Goal: Book appointment/travel/reservation

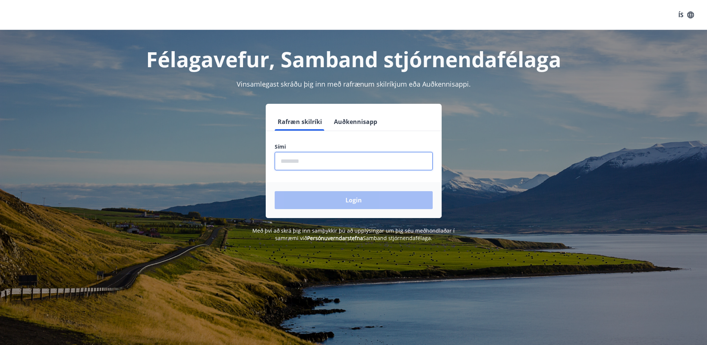
click at [324, 158] on input "phone" at bounding box center [354, 161] width 158 height 18
type input "********"
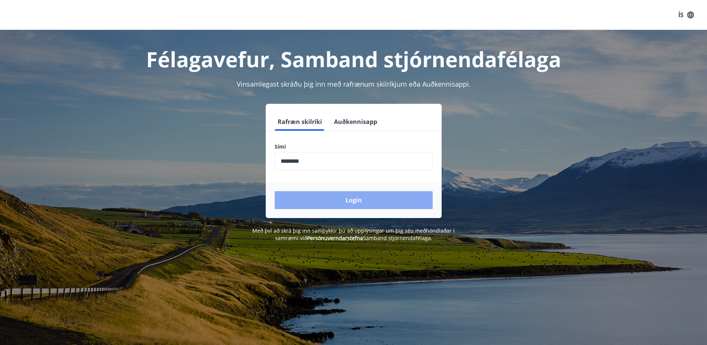
click at [353, 197] on button "Login" at bounding box center [354, 200] width 158 height 18
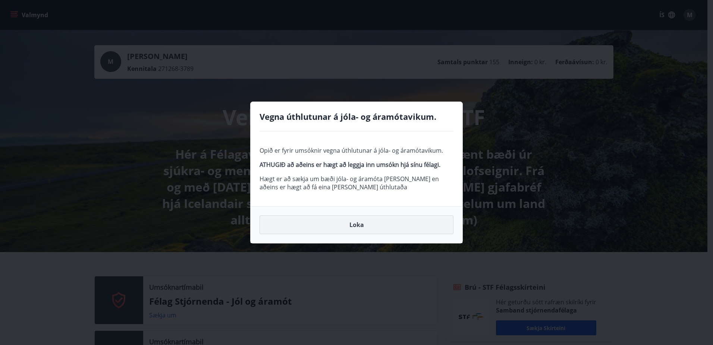
click at [354, 224] on button "Loka" at bounding box center [357, 224] width 194 height 19
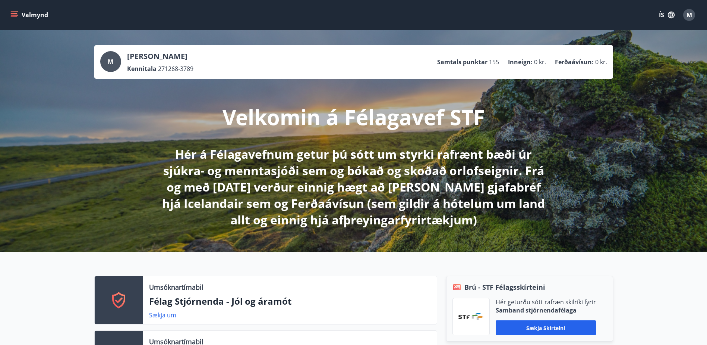
click at [16, 17] on icon "menu" at bounding box center [14, 16] width 7 height 1
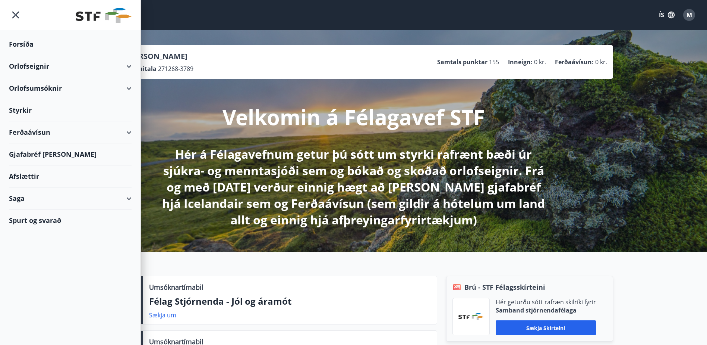
click at [195, 7] on div "Valmynd ÍS M" at bounding box center [353, 15] width 689 height 18
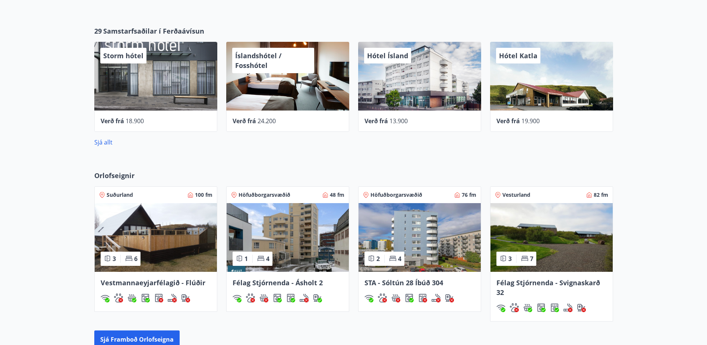
scroll to position [671, 0]
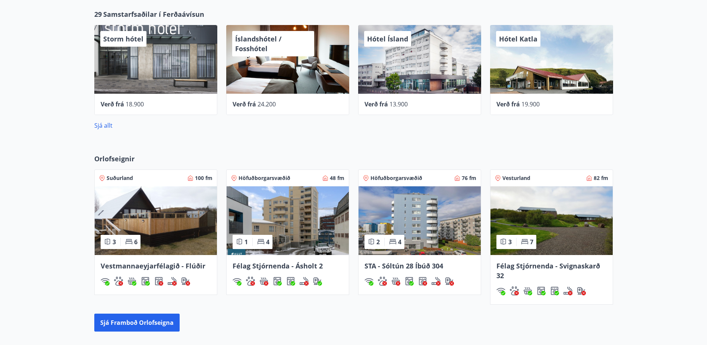
click at [402, 174] on span "Höfuðborgarsvæðið" at bounding box center [397, 177] width 52 height 7
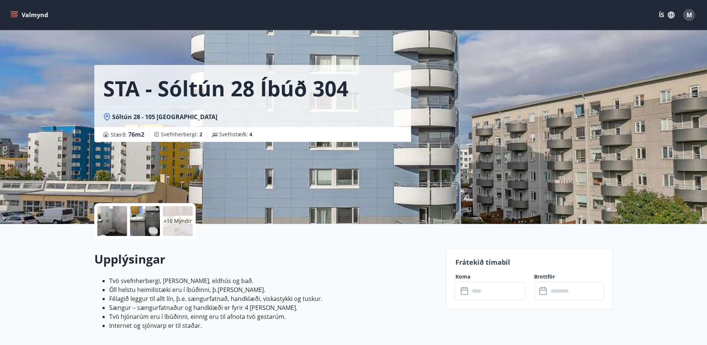
click at [115, 220] on div at bounding box center [112, 221] width 30 height 30
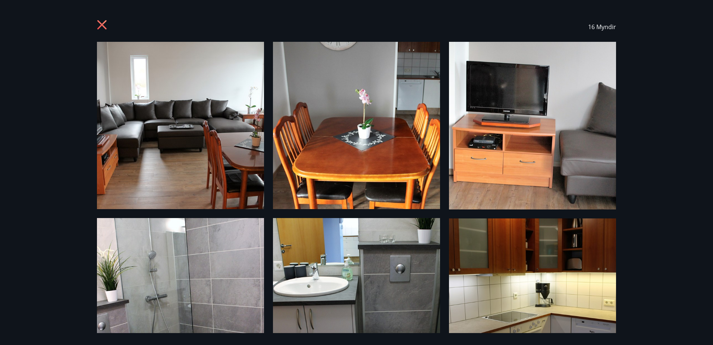
click at [208, 131] on img at bounding box center [180, 125] width 167 height 167
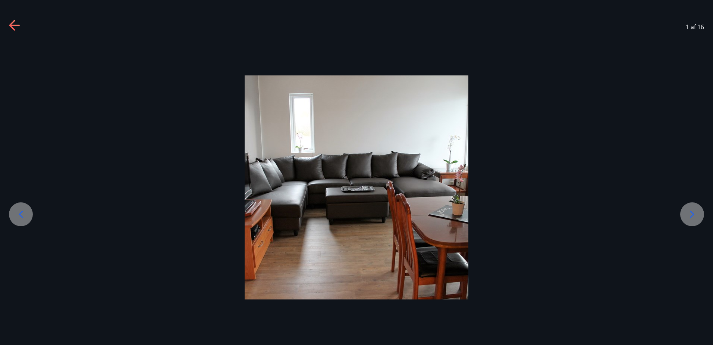
click at [692, 214] on icon at bounding box center [692, 214] width 12 height 12
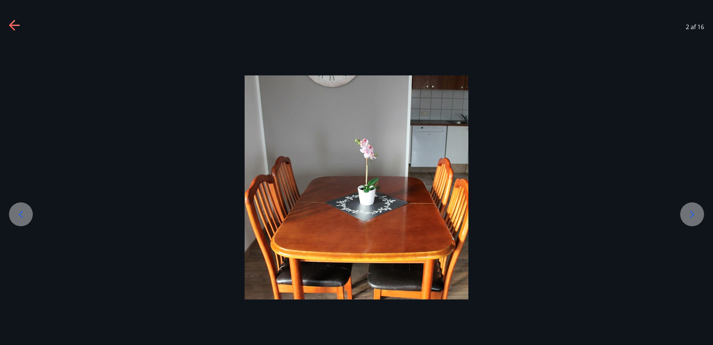
click at [692, 214] on icon at bounding box center [692, 214] width 12 height 12
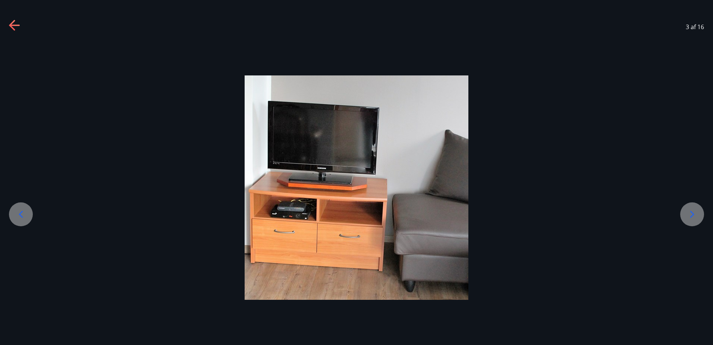
click at [692, 214] on icon at bounding box center [692, 214] width 12 height 12
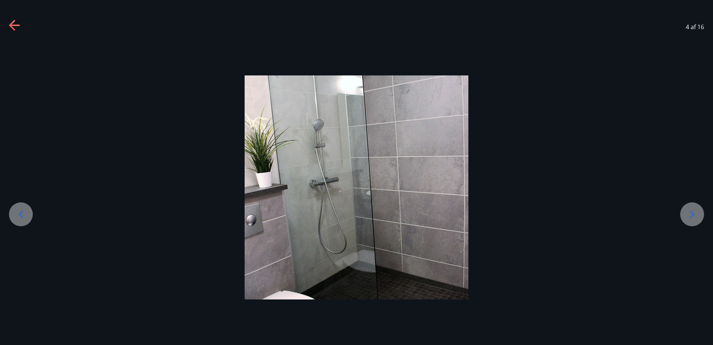
click at [692, 214] on icon at bounding box center [692, 214] width 12 height 12
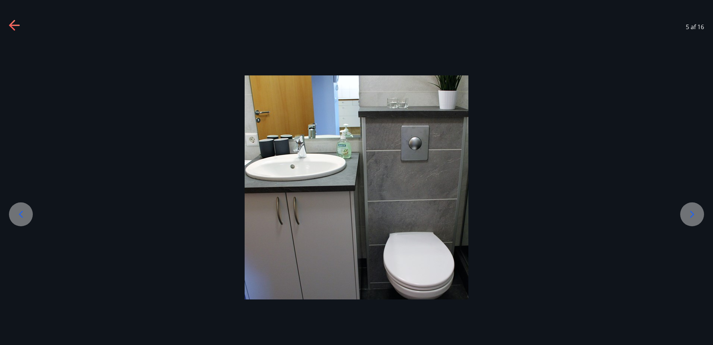
click at [692, 214] on icon at bounding box center [692, 214] width 12 height 12
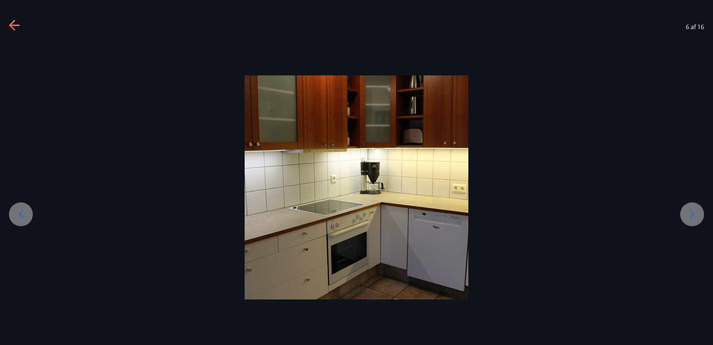
click at [692, 214] on icon at bounding box center [692, 214] width 12 height 12
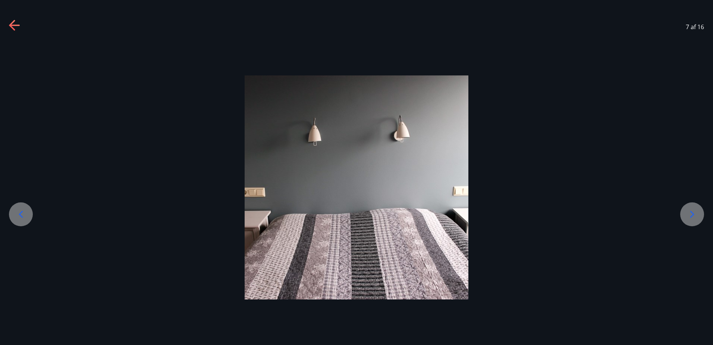
click at [692, 214] on icon at bounding box center [692, 214] width 12 height 12
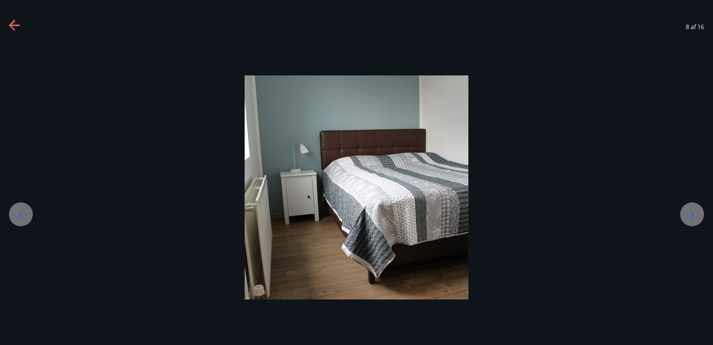
click at [692, 214] on icon at bounding box center [692, 214] width 12 height 12
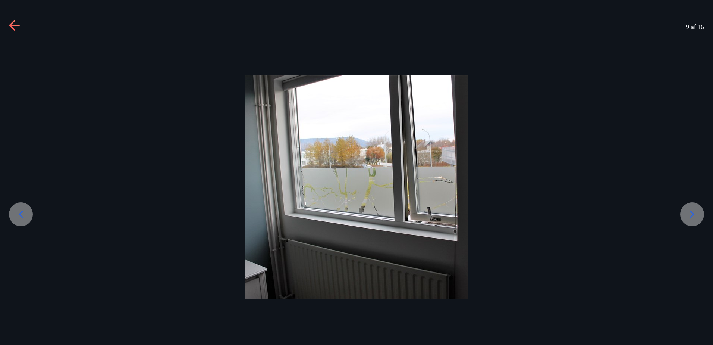
click at [692, 214] on icon at bounding box center [692, 214] width 12 height 12
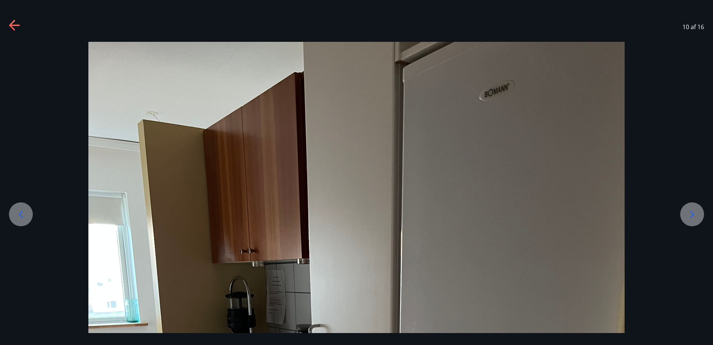
click at [692, 214] on icon at bounding box center [692, 214] width 12 height 12
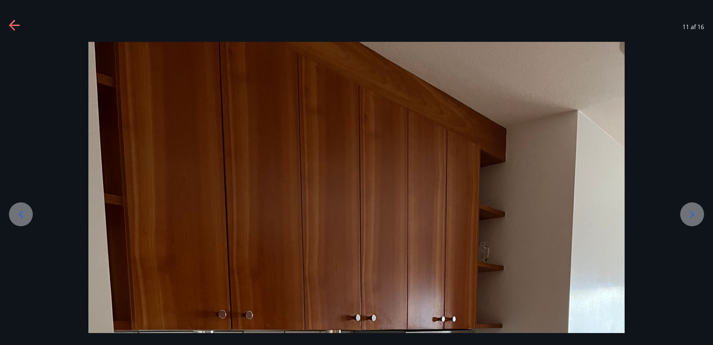
click at [692, 214] on icon at bounding box center [692, 214] width 12 height 12
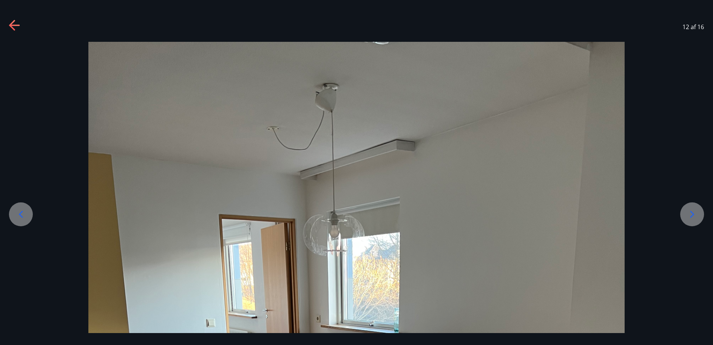
click at [692, 214] on icon at bounding box center [692, 214] width 12 height 12
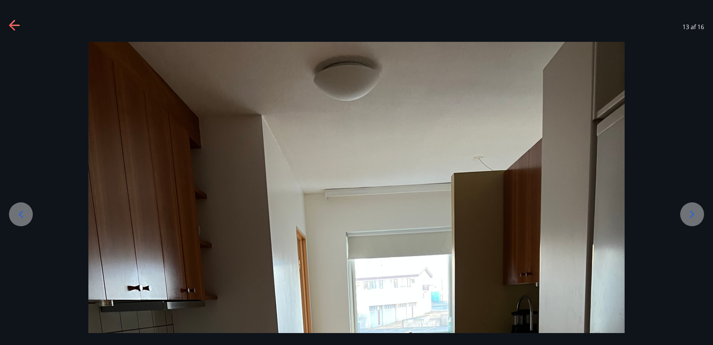
click at [692, 214] on icon at bounding box center [692, 214] width 12 height 12
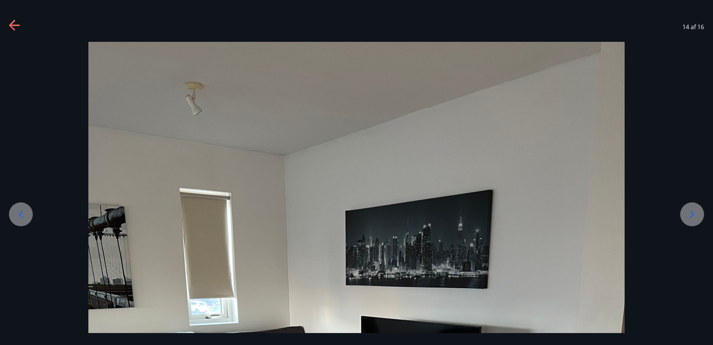
click at [692, 214] on icon at bounding box center [692, 214] width 12 height 12
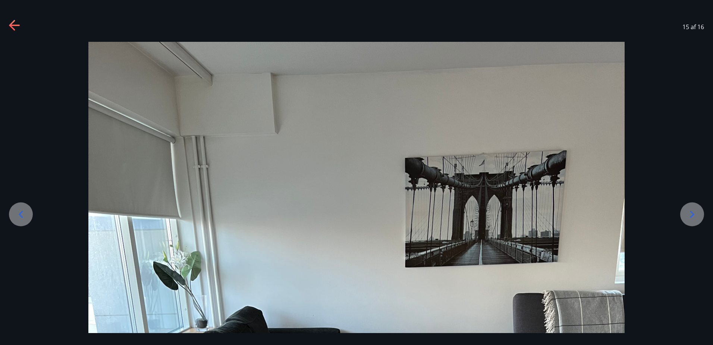
click at [692, 214] on icon at bounding box center [692, 214] width 12 height 12
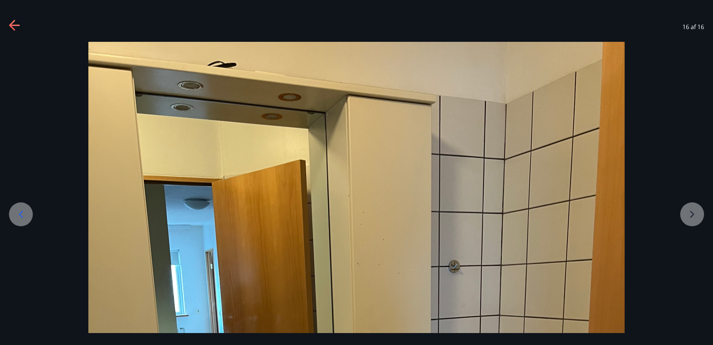
click at [15, 25] on icon at bounding box center [14, 25] width 10 height 1
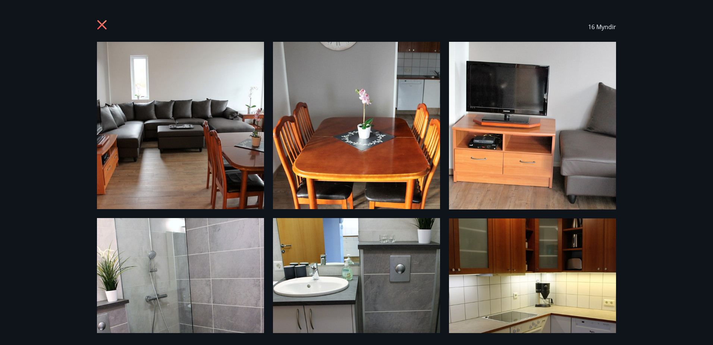
click at [102, 21] on icon at bounding box center [103, 26] width 12 height 12
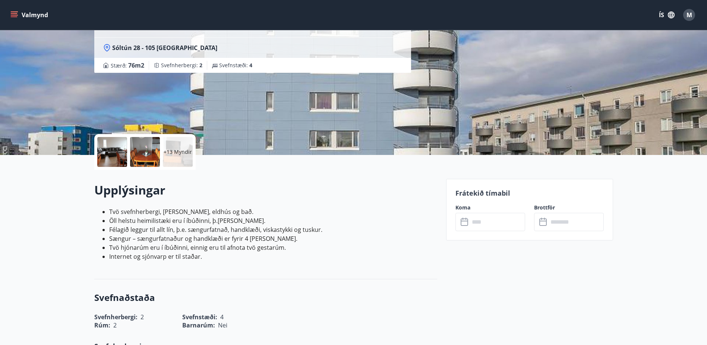
scroll to position [75, 0]
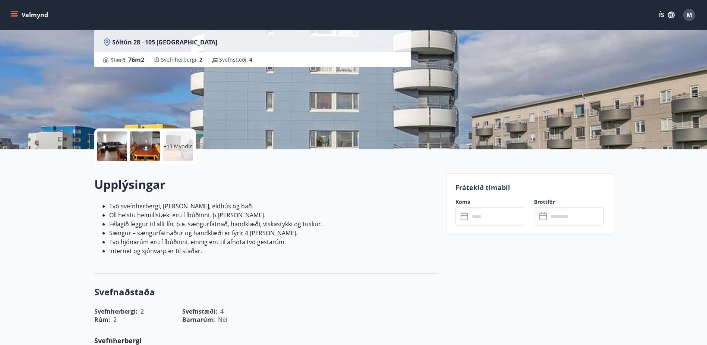
click at [481, 214] on input "text" at bounding box center [498, 216] width 56 height 18
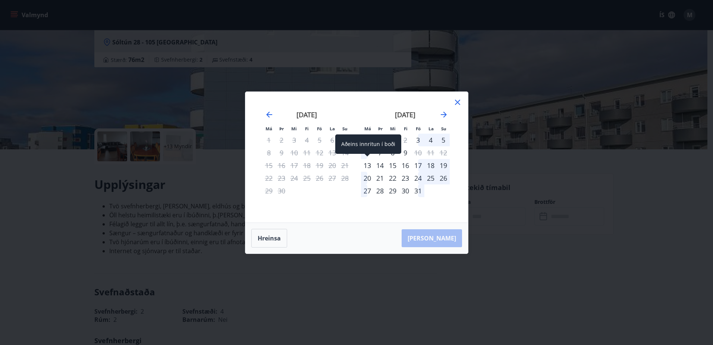
click at [367, 165] on div "13" at bounding box center [367, 165] width 13 height 13
click at [418, 162] on div "17" at bounding box center [418, 165] width 13 height 13
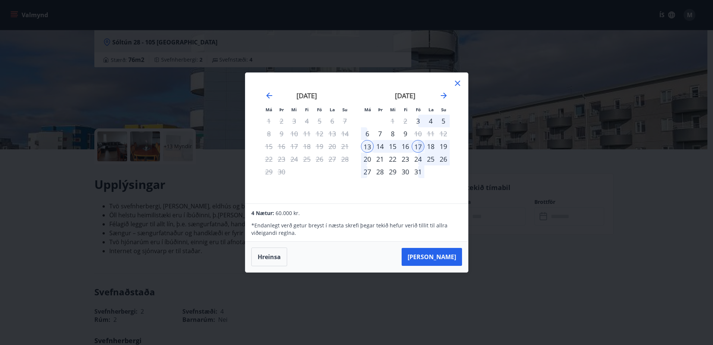
click at [457, 82] on icon at bounding box center [457, 83] width 9 height 9
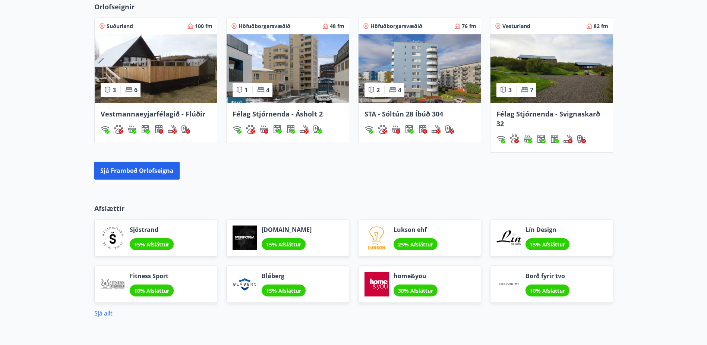
scroll to position [805, 0]
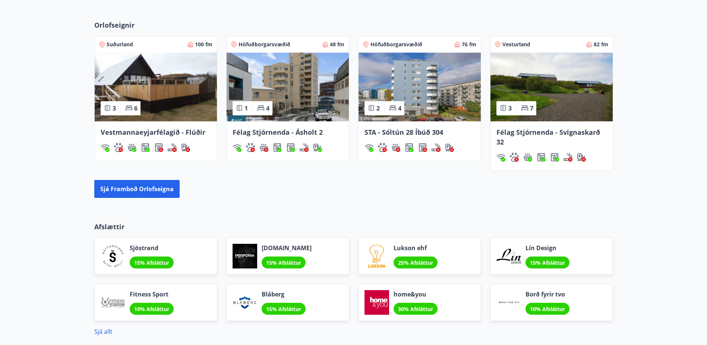
click at [273, 130] on span "Félag Stjórnenda - Ásholt 2" at bounding box center [278, 132] width 90 height 9
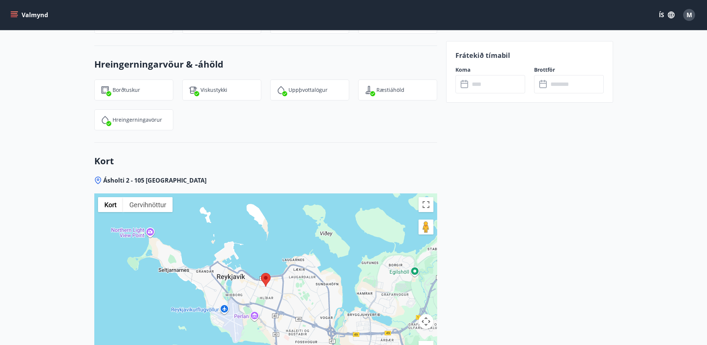
scroll to position [708, 0]
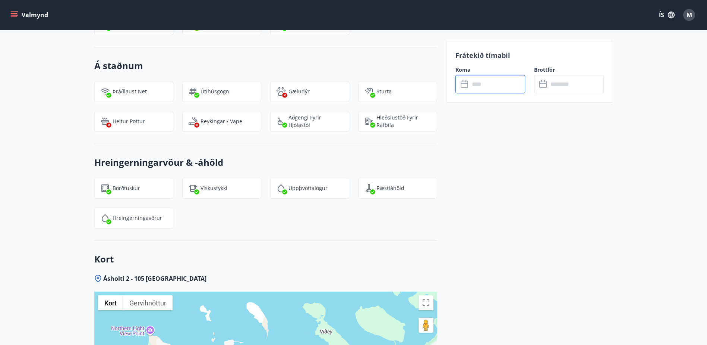
click at [491, 85] on input "text" at bounding box center [498, 84] width 56 height 18
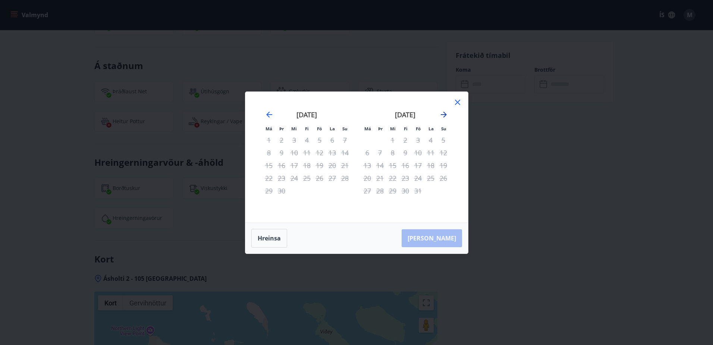
click at [443, 113] on icon "Move forward to switch to the next month." at bounding box center [443, 114] width 9 height 9
click at [457, 101] on icon at bounding box center [457, 102] width 5 height 5
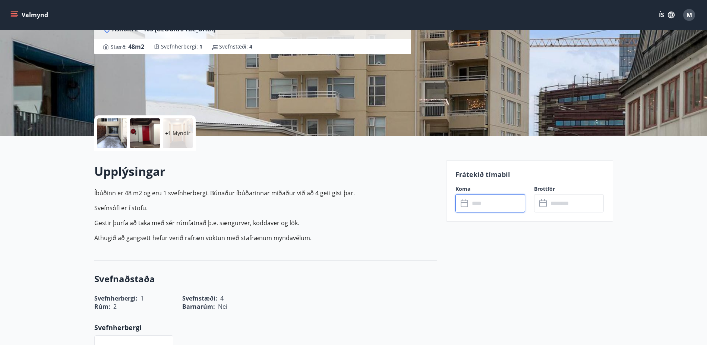
scroll to position [0, 0]
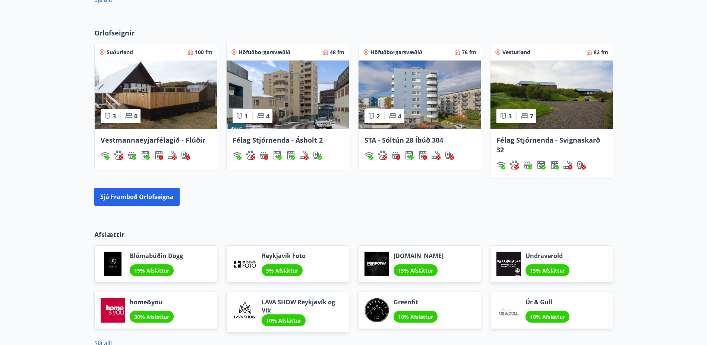
scroll to position [767, 0]
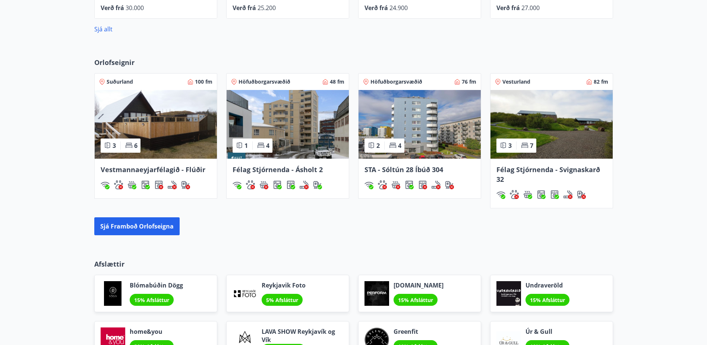
click at [417, 78] on span "Höfuðborgarsvæðið" at bounding box center [397, 81] width 52 height 7
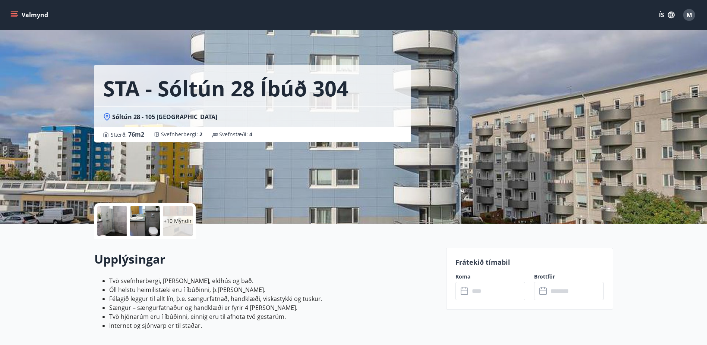
click at [671, 16] on icon "button" at bounding box center [671, 15] width 7 height 7
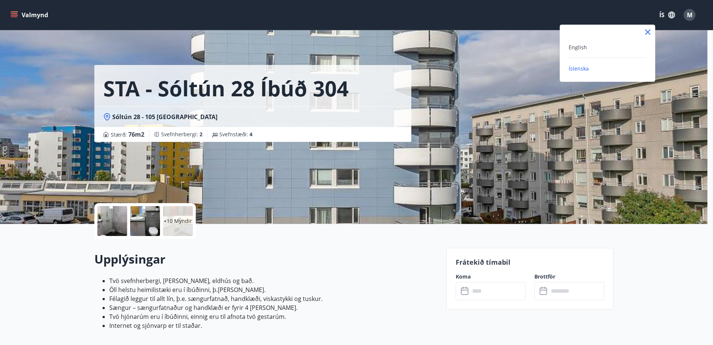
click at [650, 29] on icon at bounding box center [647, 32] width 9 height 9
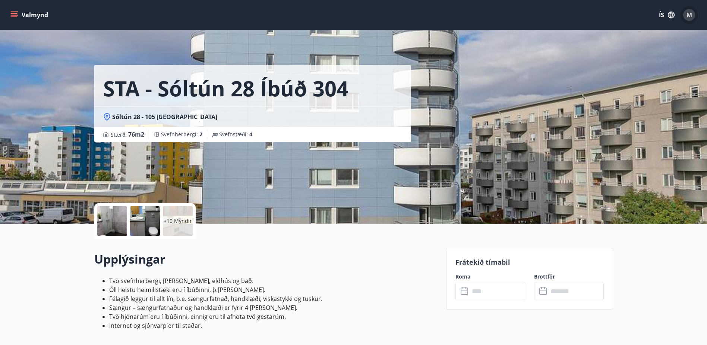
click at [688, 15] on span "M" at bounding box center [690, 15] width 6 height 8
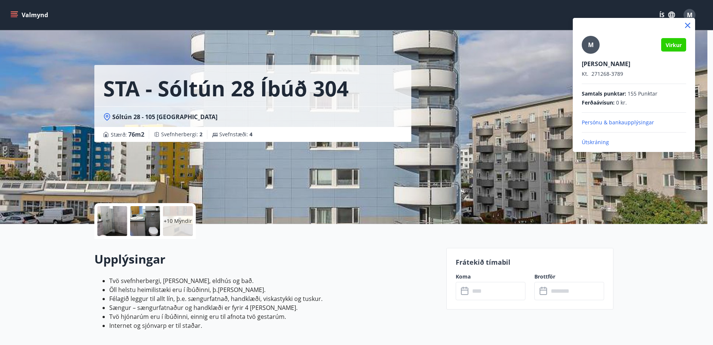
click at [661, 16] on div at bounding box center [356, 172] width 713 height 345
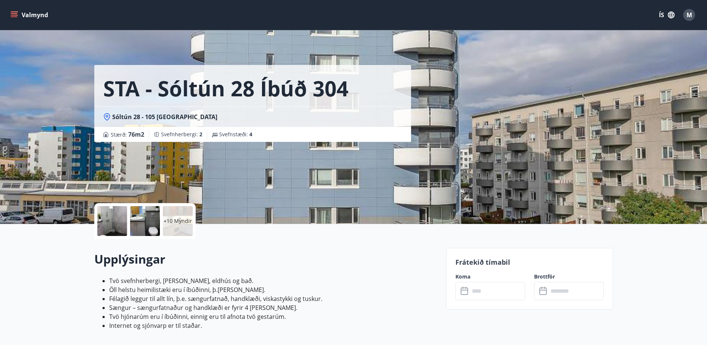
click at [661, 16] on button "ÍS" at bounding box center [667, 14] width 24 height 13
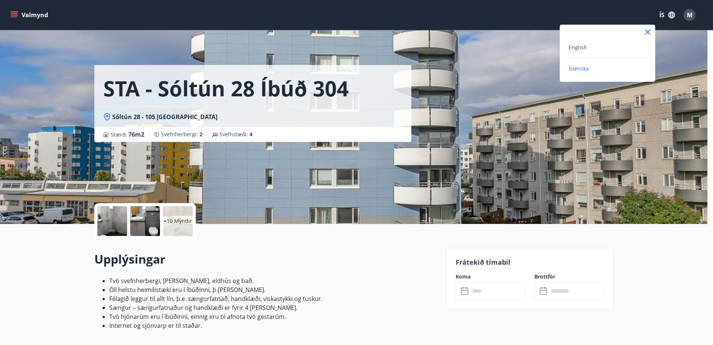
click at [661, 16] on div at bounding box center [356, 172] width 713 height 345
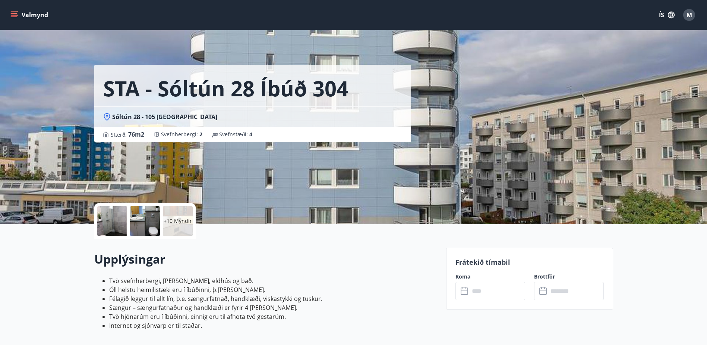
click at [13, 15] on icon "menu" at bounding box center [15, 15] width 8 height 1
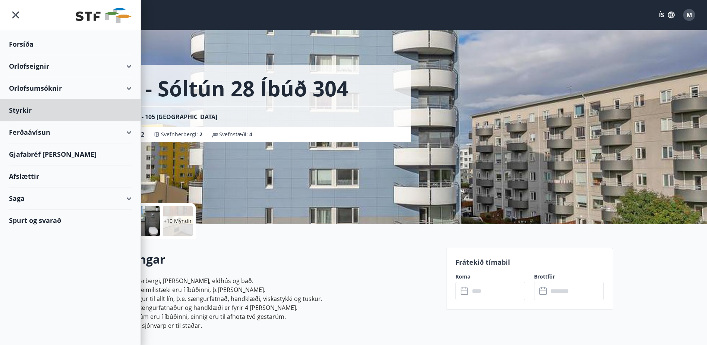
click at [19, 43] on div "Forsíða" at bounding box center [70, 44] width 123 height 22
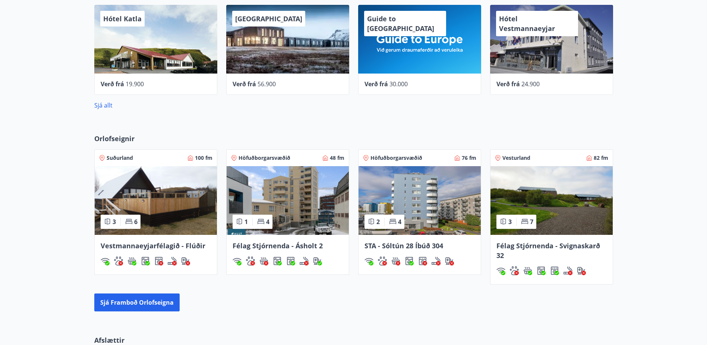
scroll to position [708, 0]
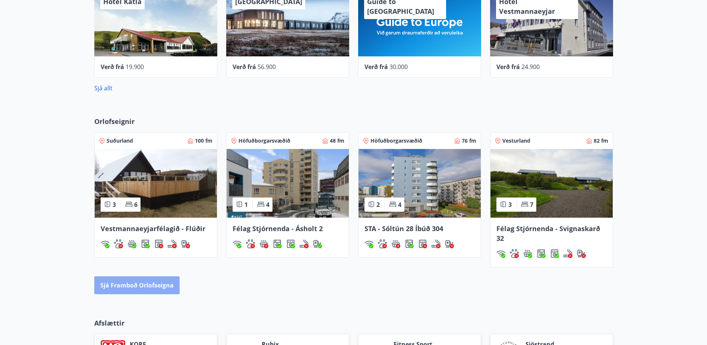
click at [131, 283] on button "Sjá framboð orlofseigna" at bounding box center [136, 285] width 85 height 18
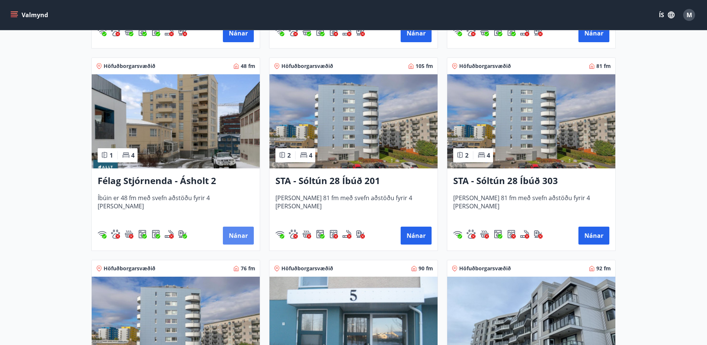
scroll to position [707, 0]
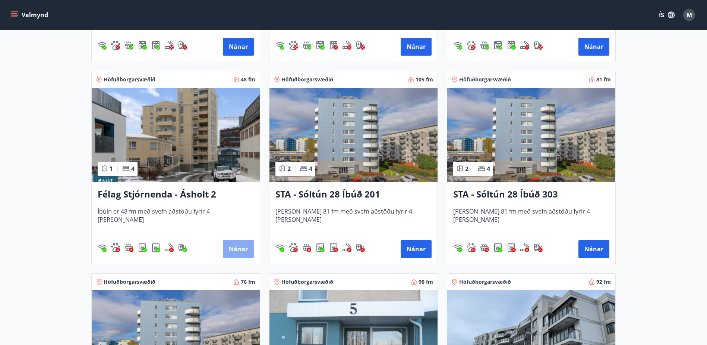
click at [236, 245] on button "Nánar" at bounding box center [238, 249] width 31 height 18
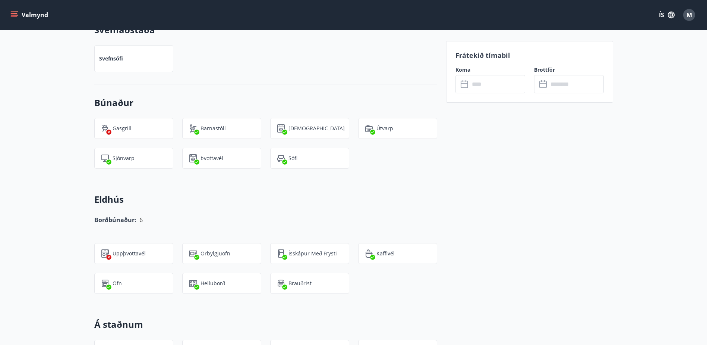
scroll to position [447, 0]
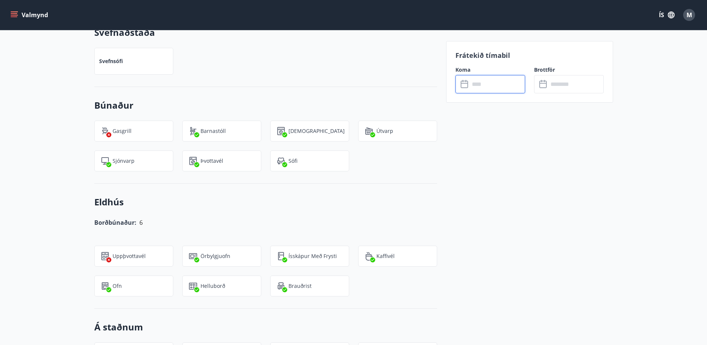
click at [503, 87] on input "text" at bounding box center [498, 84] width 56 height 18
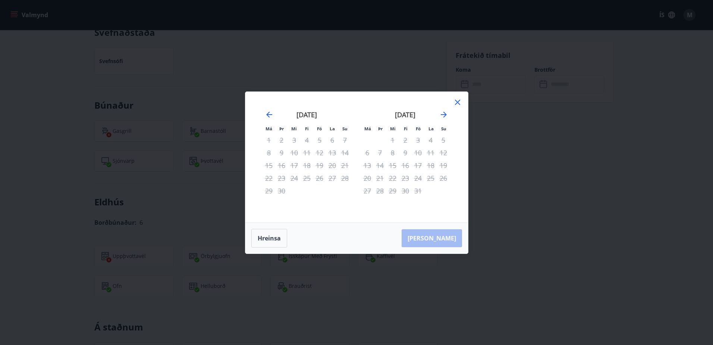
click at [458, 101] on icon at bounding box center [457, 102] width 5 height 5
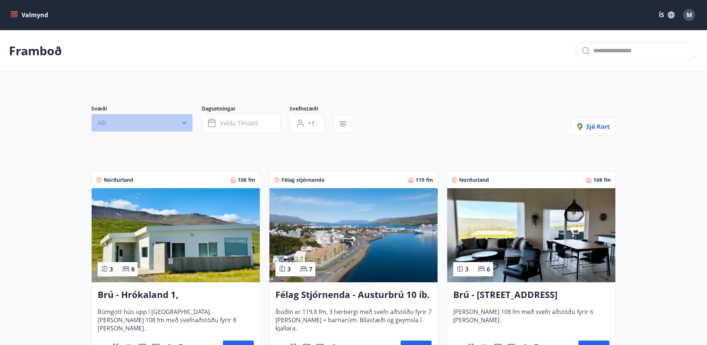
click at [183, 122] on icon "button" at bounding box center [184, 123] width 4 height 3
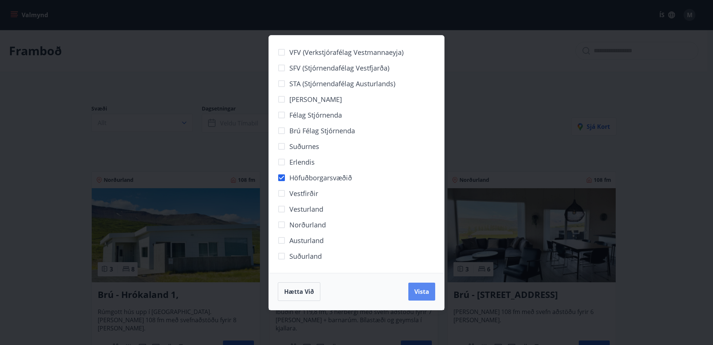
click at [420, 288] on span "Vista" at bounding box center [421, 291] width 15 height 8
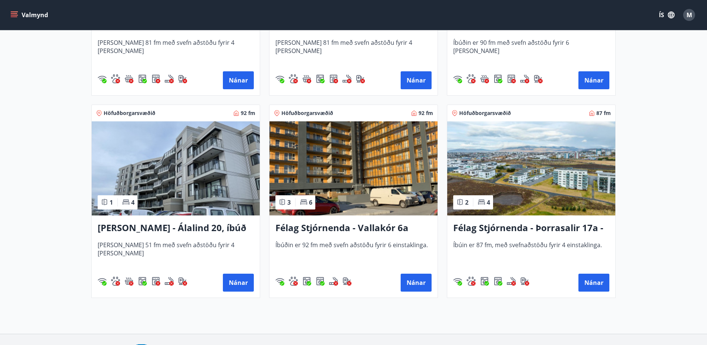
scroll to position [522, 0]
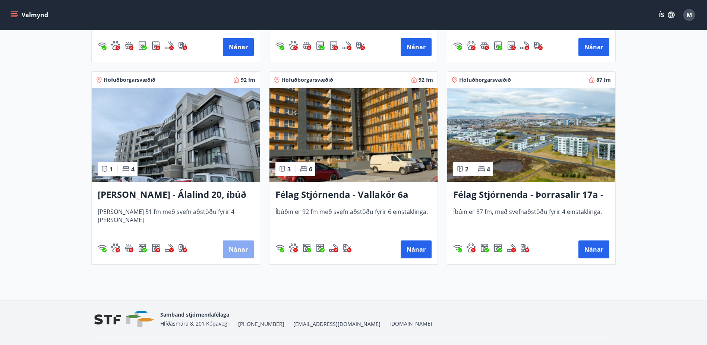
click at [243, 246] on button "Nánar" at bounding box center [238, 249] width 31 height 18
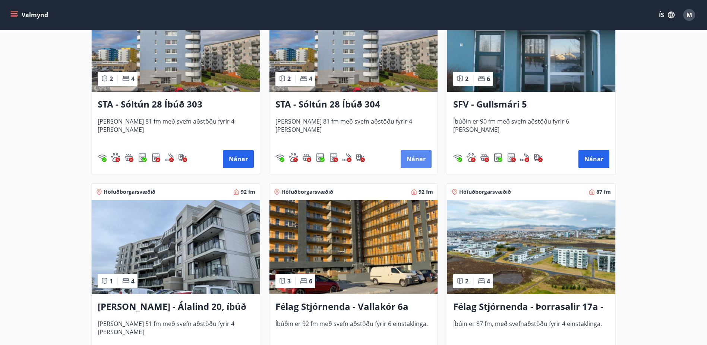
scroll to position [447, 0]
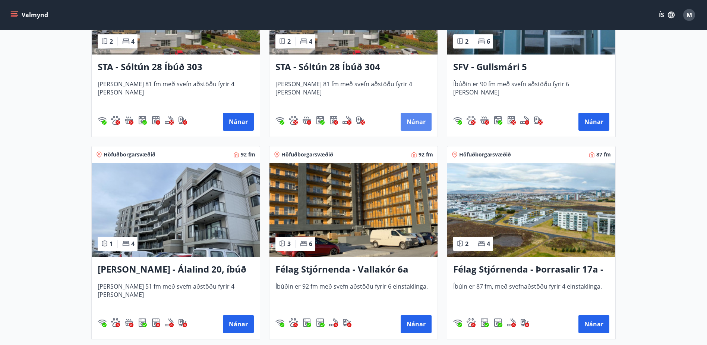
click at [414, 115] on button "Nánar" at bounding box center [416, 122] width 31 height 18
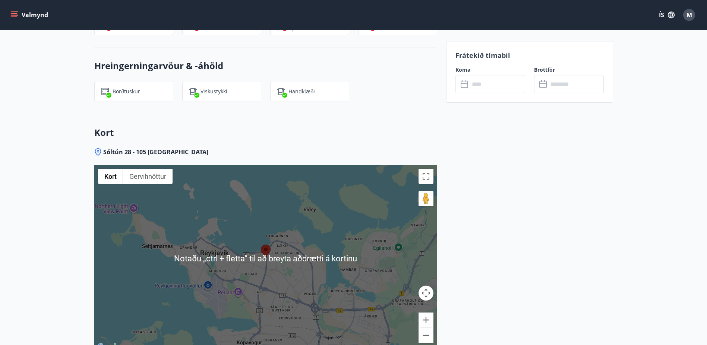
scroll to position [858, 0]
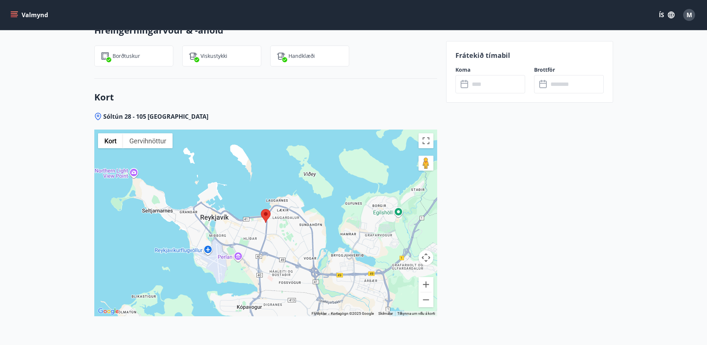
click at [481, 83] on input "text" at bounding box center [498, 84] width 56 height 18
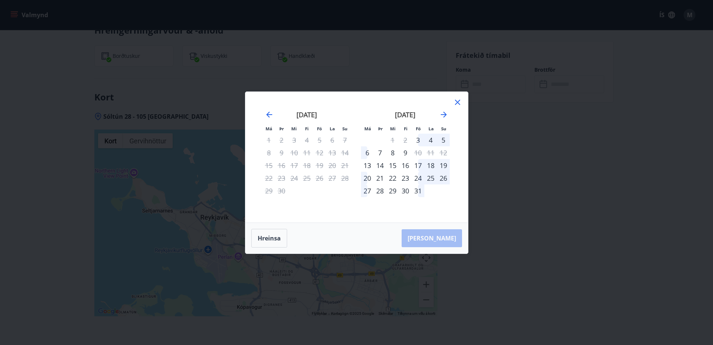
click at [367, 150] on div "6" at bounding box center [367, 152] width 13 height 13
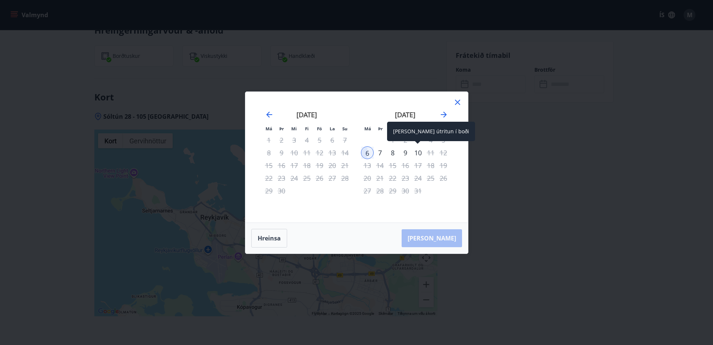
click at [418, 152] on div "10" at bounding box center [418, 152] width 13 height 13
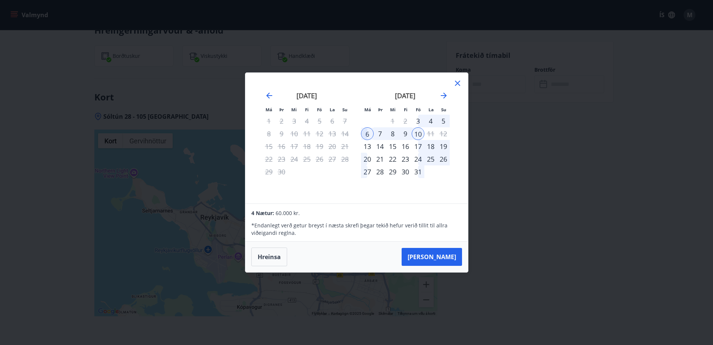
click at [458, 83] on icon at bounding box center [457, 83] width 5 height 5
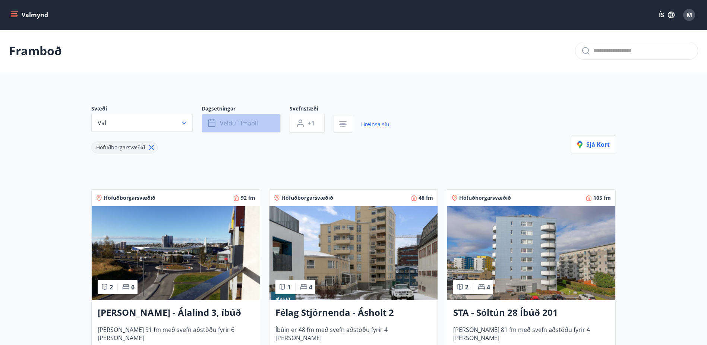
click at [261, 124] on button "Veldu tímabil" at bounding box center [241, 123] width 79 height 19
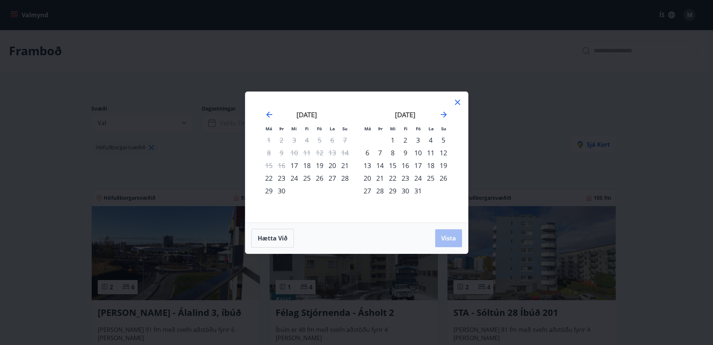
click at [268, 190] on div "29" at bounding box center [269, 190] width 13 height 13
click at [344, 177] on div "28" at bounding box center [345, 178] width 13 height 13
click at [418, 140] on div "3" at bounding box center [418, 139] width 13 height 13
click at [452, 237] on span "Vista" at bounding box center [448, 238] width 15 height 8
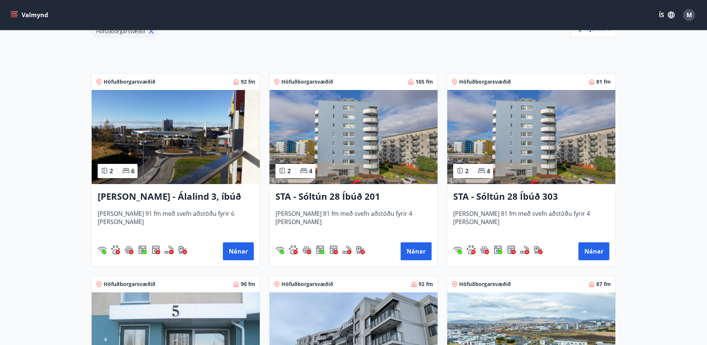
scroll to position [114, 0]
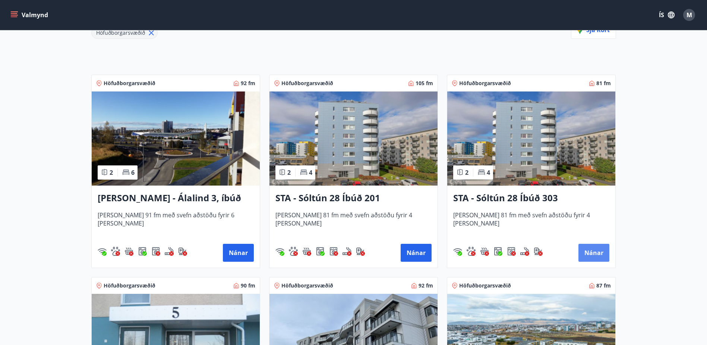
click at [589, 249] on button "Nánar" at bounding box center [594, 252] width 31 height 18
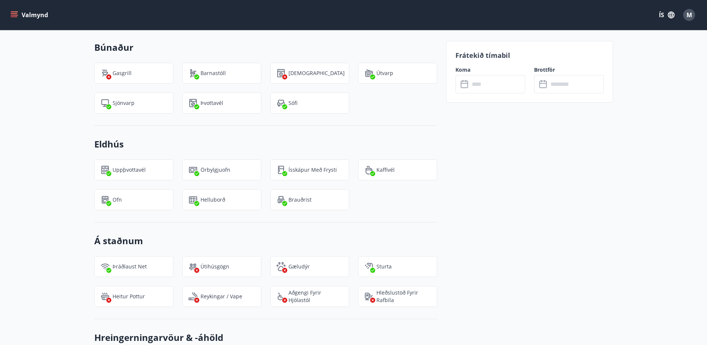
scroll to position [447, 0]
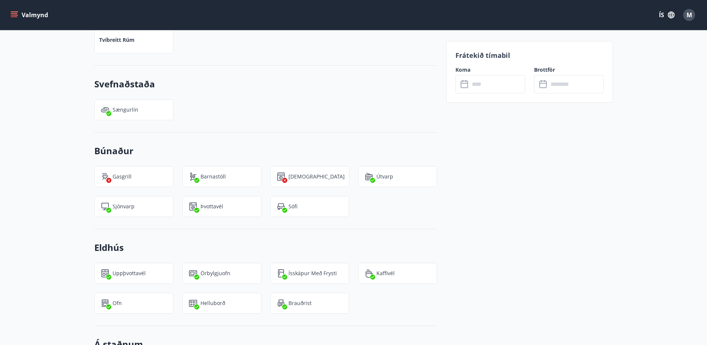
click at [497, 86] on input "text" at bounding box center [498, 84] width 56 height 18
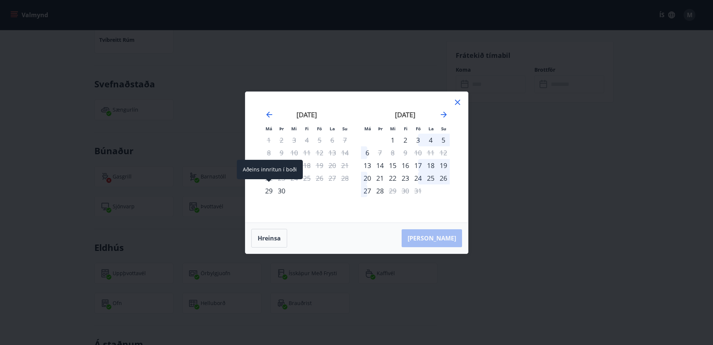
click at [268, 191] on div "29" at bounding box center [269, 190] width 13 height 13
click at [417, 138] on div "3" at bounding box center [418, 139] width 13 height 13
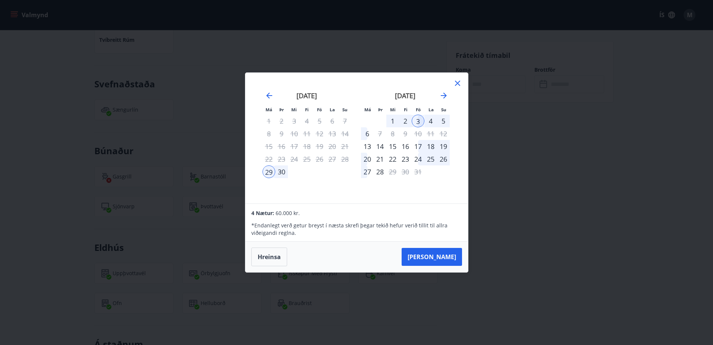
click at [443, 120] on div "5" at bounding box center [443, 120] width 13 height 13
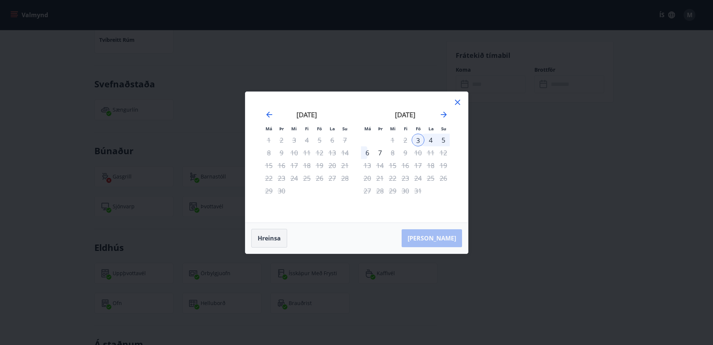
click at [271, 236] on button "Hreinsa" at bounding box center [269, 238] width 36 height 19
click at [269, 189] on div "29" at bounding box center [269, 190] width 13 height 13
click at [367, 152] on div "6" at bounding box center [367, 152] width 13 height 13
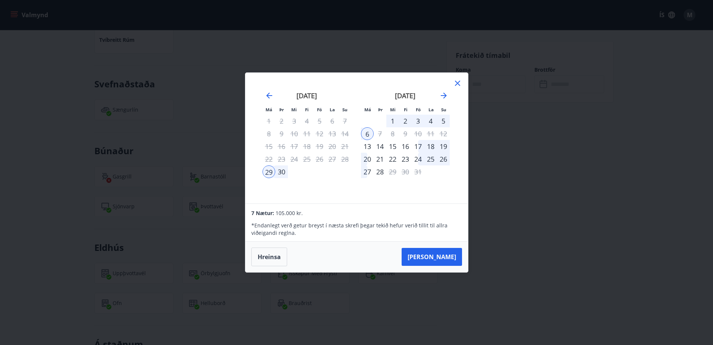
click at [457, 82] on icon at bounding box center [457, 83] width 5 height 5
